Goal: Transaction & Acquisition: Purchase product/service

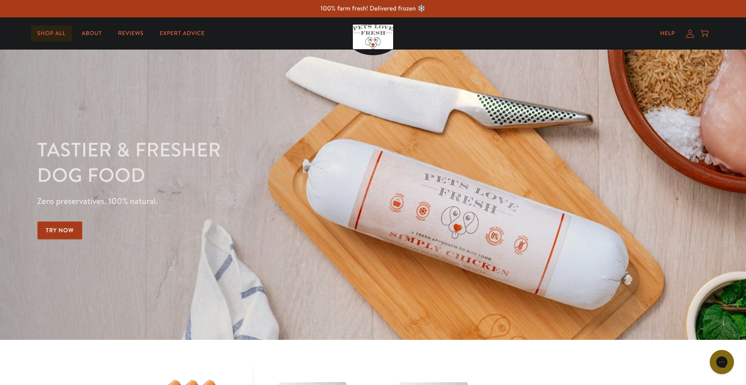
click at [59, 33] on link "Shop All" at bounding box center [51, 33] width 41 height 16
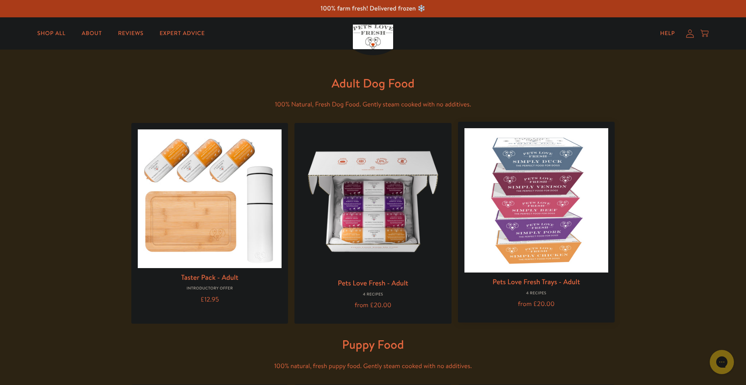
click at [513, 194] on img at bounding box center [536, 200] width 144 height 144
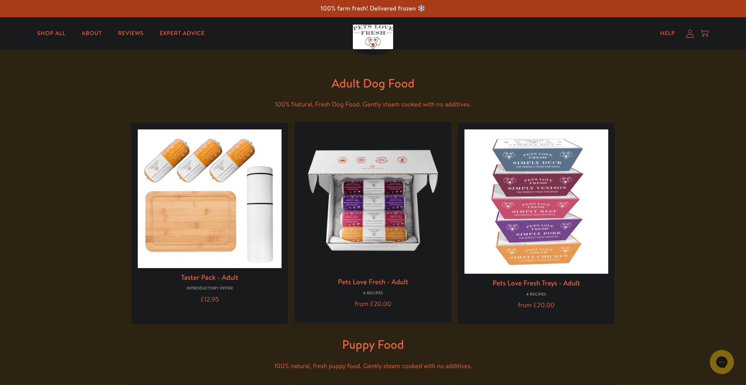
click at [386, 225] on img at bounding box center [373, 200] width 144 height 144
click at [368, 223] on img at bounding box center [373, 200] width 144 height 144
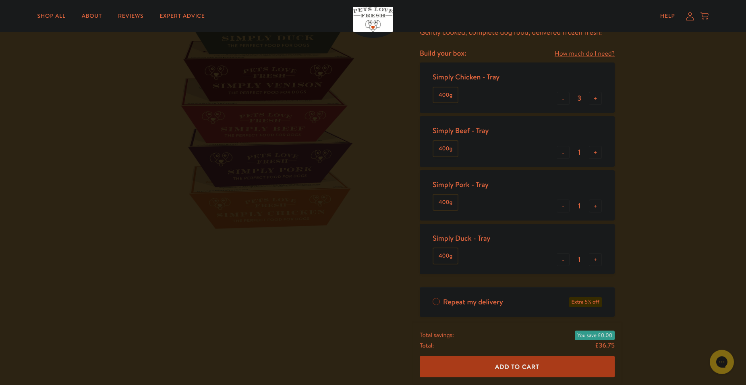
scroll to position [41, 0]
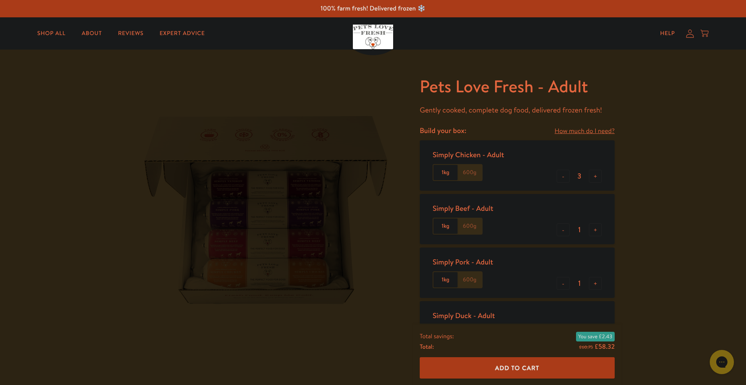
click at [445, 174] on label "1kg" at bounding box center [445, 172] width 24 height 15
click at [0, 0] on input "1kg" at bounding box center [0, 0] width 0 height 0
click at [476, 177] on label "600g" at bounding box center [469, 172] width 24 height 15
click at [0, 0] on input "600g" at bounding box center [0, 0] width 0 height 0
click at [451, 174] on label "1kg" at bounding box center [445, 172] width 24 height 15
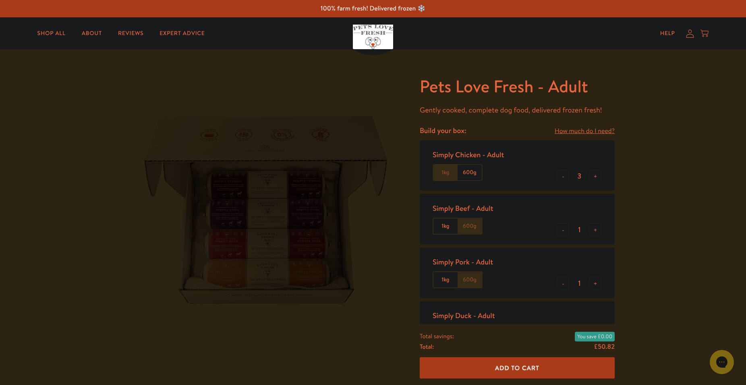
click at [0, 0] on input "1kg" at bounding box center [0, 0] width 0 height 0
click at [480, 174] on label "600g" at bounding box center [469, 172] width 24 height 15
click at [0, 0] on input "600g" at bounding box center [0, 0] width 0 height 0
click at [441, 172] on label "1kg" at bounding box center [445, 172] width 24 height 15
click at [0, 0] on input "1kg" at bounding box center [0, 0] width 0 height 0
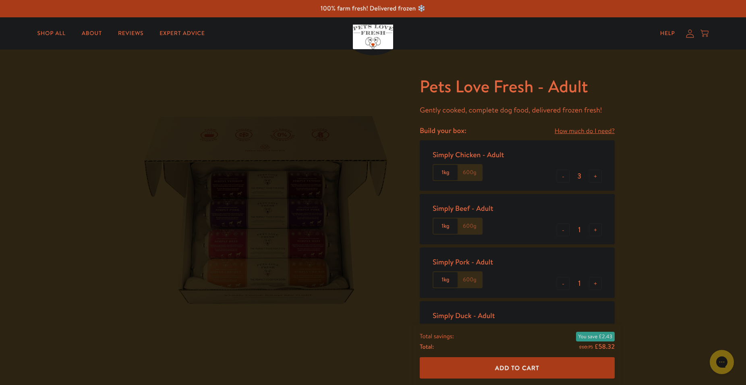
click at [473, 171] on label "600g" at bounding box center [469, 172] width 24 height 15
click at [0, 0] on input "600g" at bounding box center [0, 0] width 0 height 0
click at [561, 176] on button "-" at bounding box center [563, 176] width 13 height 13
type input "1"
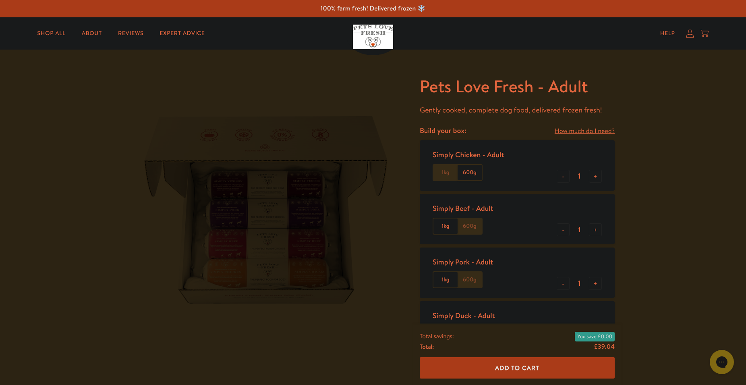
click at [445, 226] on label "1kg" at bounding box center [445, 225] width 24 height 15
click at [0, 0] on input "1kg" at bounding box center [0, 0] width 0 height 0
click at [469, 226] on label "600g" at bounding box center [469, 225] width 24 height 15
click at [0, 0] on input "600g" at bounding box center [0, 0] width 0 height 0
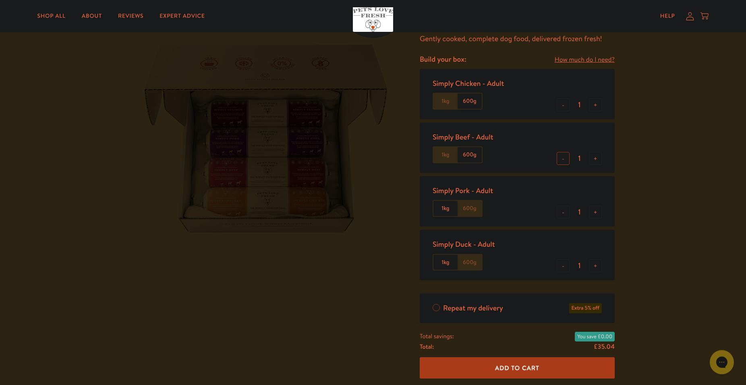
scroll to position [82, 0]
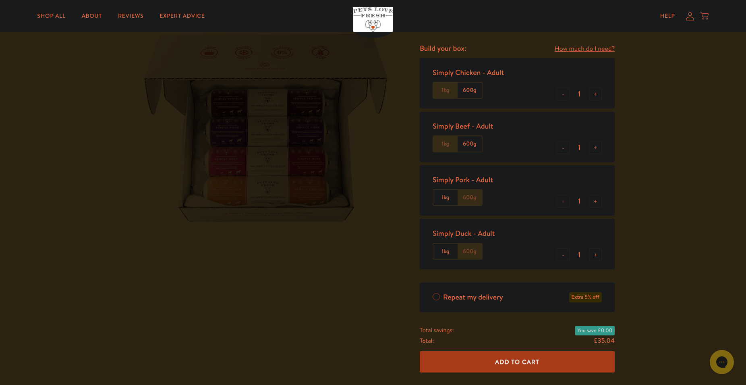
click at [446, 200] on label "1kg" at bounding box center [445, 197] width 24 height 15
click at [0, 0] on input "1kg" at bounding box center [0, 0] width 0 height 0
click at [476, 199] on label "600g" at bounding box center [469, 197] width 24 height 15
click at [0, 0] on input "600g" at bounding box center [0, 0] width 0 height 0
click at [438, 248] on label "1kg" at bounding box center [445, 251] width 24 height 15
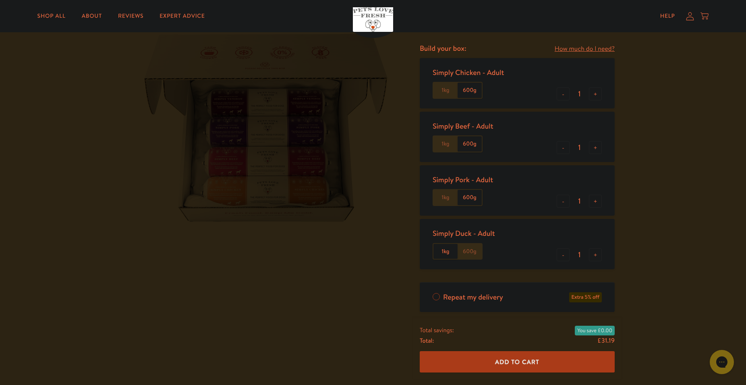
click at [0, 0] on input "1kg" at bounding box center [0, 0] width 0 height 0
click at [470, 251] on label "600g" at bounding box center [469, 251] width 24 height 15
click at [0, 0] on input "600g" at bounding box center [0, 0] width 0 height 0
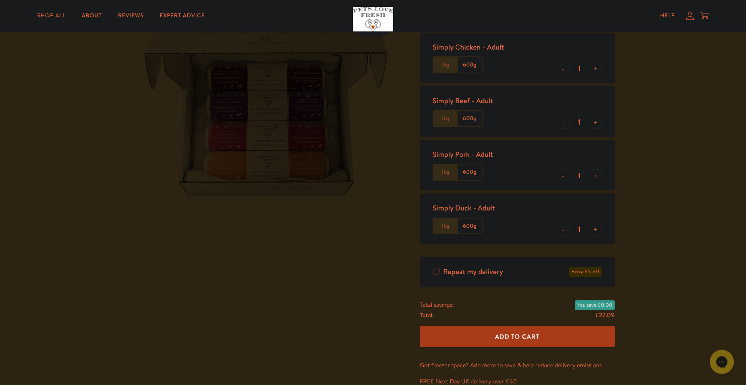
scroll to position [123, 0]
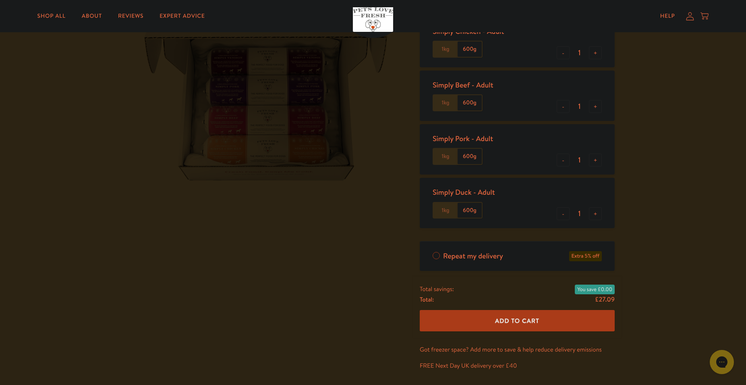
click at [498, 323] on span "Add To Cart" at bounding box center [517, 320] width 44 height 8
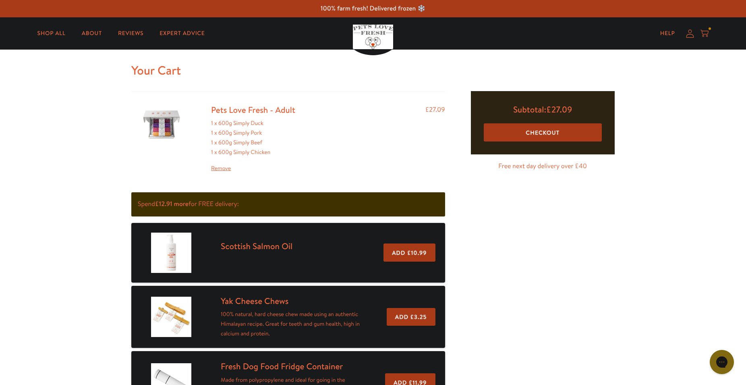
click at [534, 132] on button "Checkout" at bounding box center [543, 132] width 118 height 18
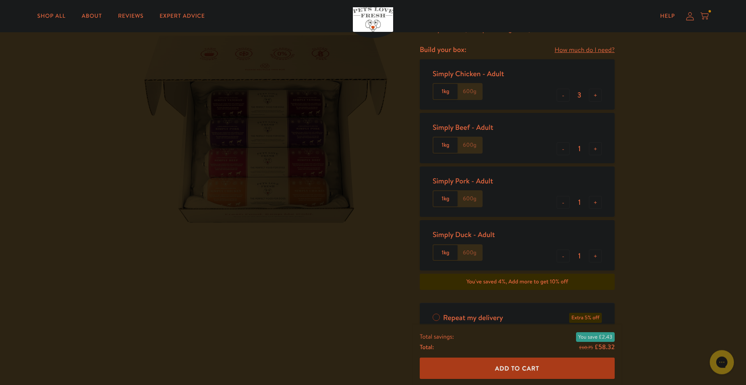
scroll to position [41, 0]
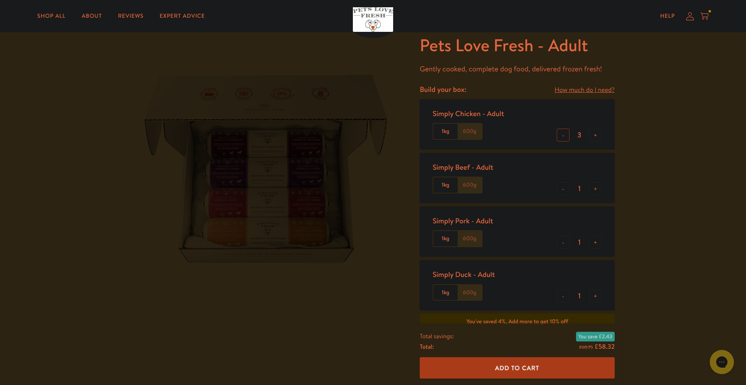
click at [567, 135] on button "-" at bounding box center [563, 134] width 13 height 13
type input "2"
click at [561, 186] on button "-" at bounding box center [563, 188] width 13 height 13
click at [592, 190] on button "+" at bounding box center [595, 188] width 13 height 13
click at [593, 190] on button "+" at bounding box center [595, 188] width 13 height 13
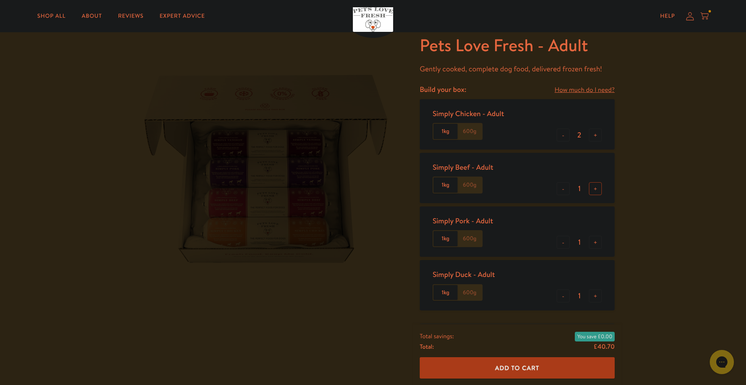
type input "2"
click at [594, 242] on button "+" at bounding box center [595, 242] width 13 height 13
click at [560, 240] on button "-" at bounding box center [563, 242] width 13 height 13
type input "1"
click at [598, 299] on button "+" at bounding box center [595, 295] width 13 height 13
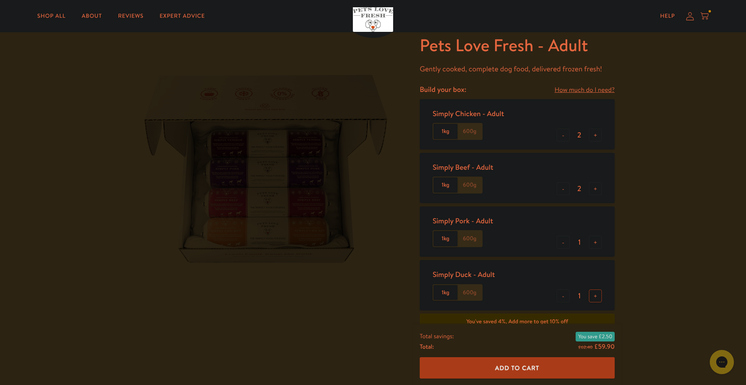
type input "2"
click at [444, 186] on label "1kg" at bounding box center [445, 184] width 24 height 15
click at [0, 0] on input "1kg" at bounding box center [0, 0] width 0 height 0
click at [470, 192] on label "600g" at bounding box center [469, 184] width 24 height 15
click at [0, 0] on input "600g" at bounding box center [0, 0] width 0 height 0
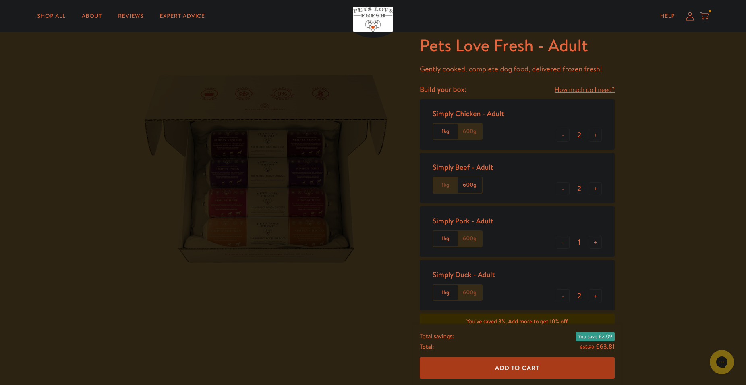
click at [469, 134] on label "600g" at bounding box center [469, 131] width 24 height 15
click at [0, 0] on input "600g" at bounding box center [0, 0] width 0 height 0
click at [478, 239] on label "600g" at bounding box center [469, 238] width 24 height 15
click at [0, 0] on input "600g" at bounding box center [0, 0] width 0 height 0
click at [470, 292] on label "600g" at bounding box center [469, 292] width 24 height 15
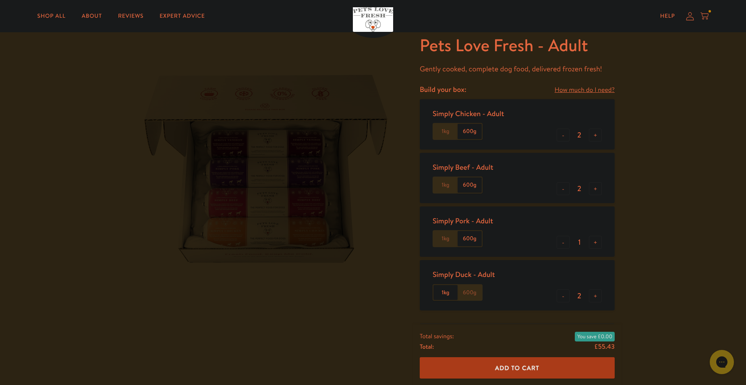
click at [0, 0] on input "600g" at bounding box center [0, 0] width 0 height 0
click at [580, 242] on input "1" at bounding box center [578, 242] width 19 height 9
click at [567, 240] on button "-" at bounding box center [563, 242] width 13 height 13
type input "0"
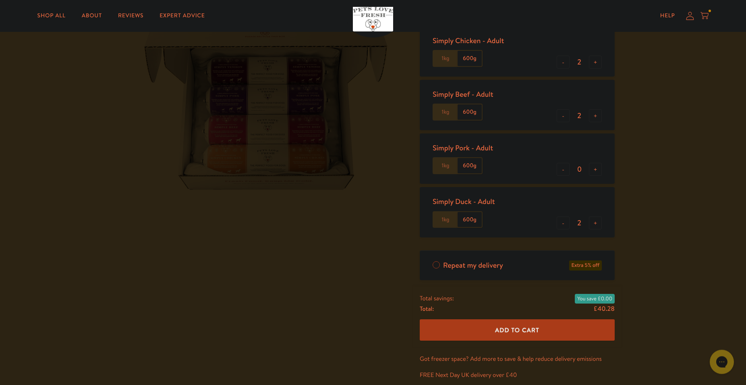
scroll to position [123, 0]
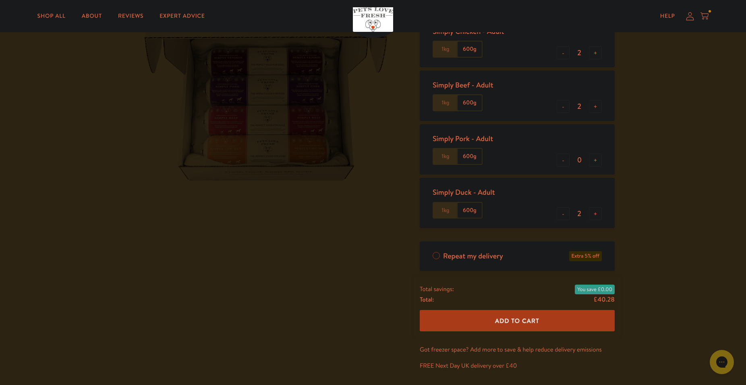
click at [504, 324] on span "Add To Cart" at bounding box center [517, 320] width 44 height 8
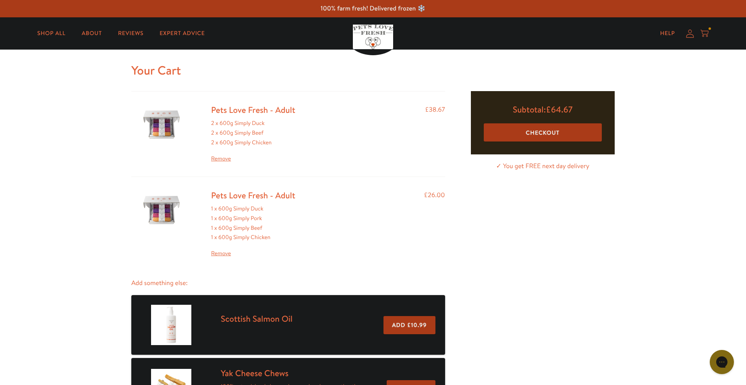
click at [220, 251] on link "Remove" at bounding box center [253, 253] width 84 height 10
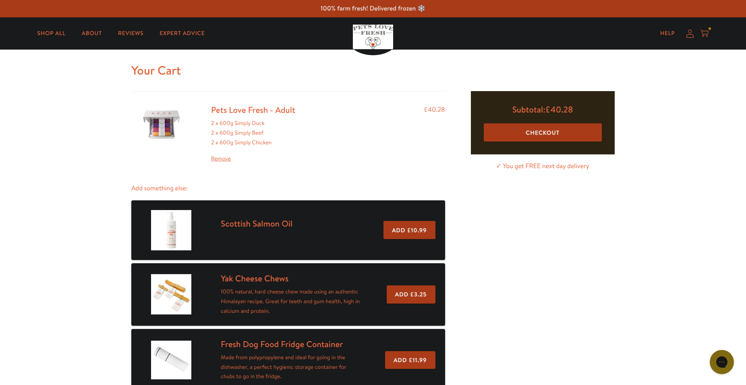
click at [54, 168] on div "Your Cart Pets Love Fresh - Adult 2 x 600g Simply Duck 2 x 600g Simply Beef 2 x…" at bounding box center [373, 241] width 746 height 383
click at [545, 135] on button "Checkout" at bounding box center [543, 132] width 118 height 18
